Goal: Information Seeking & Learning: Learn about a topic

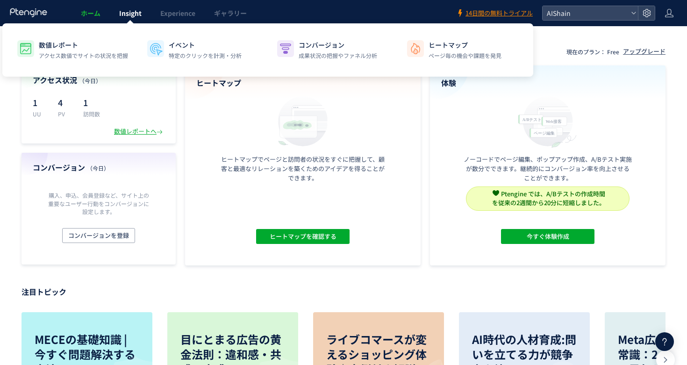
click at [137, 18] on link "Insight" at bounding box center [130, 13] width 41 height 26
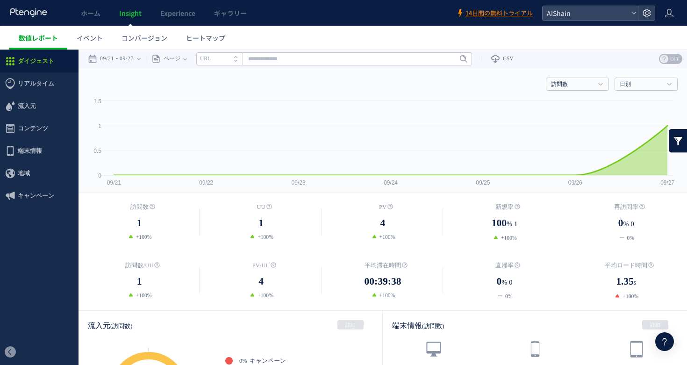
click at [58, 40] on link "数値レポート" at bounding box center [38, 37] width 58 height 23
click at [37, 124] on span "コンテンツ" at bounding box center [33, 128] width 30 height 22
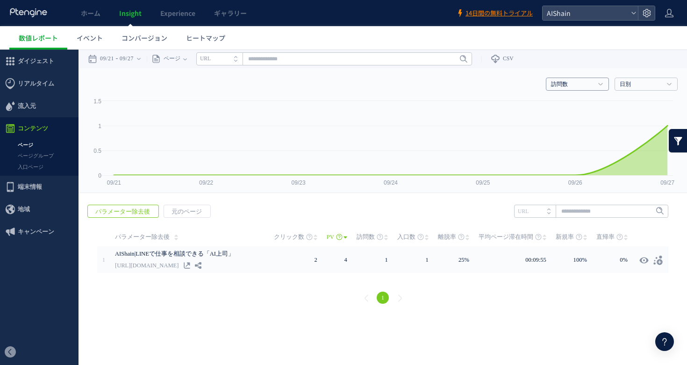
click at [594, 84] on h4 "訪問数" at bounding box center [577, 84] width 63 height 13
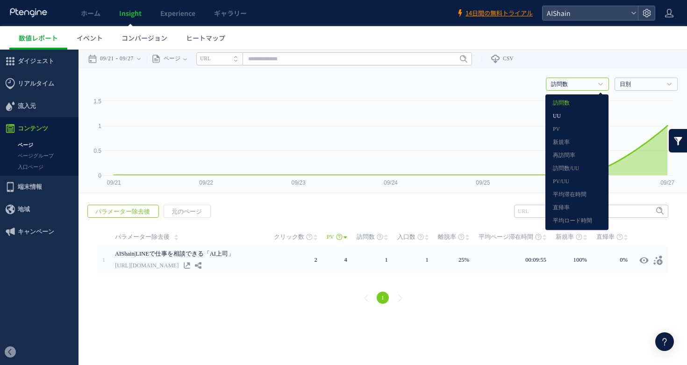
click at [568, 121] on link "UU" at bounding box center [577, 116] width 48 height 12
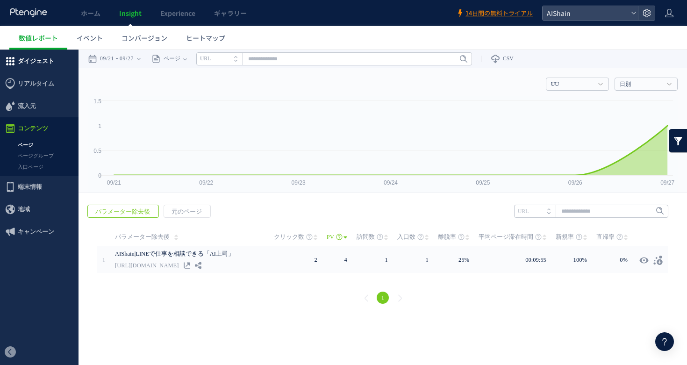
click at [30, 66] on span "ダイジェスト" at bounding box center [36, 61] width 36 height 22
